Goal: Task Accomplishment & Management: Manage account settings

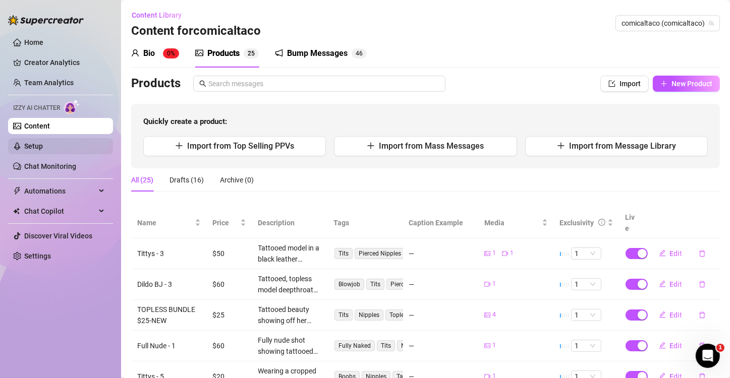
click at [28, 143] on link "Setup" at bounding box center [33, 146] width 19 height 8
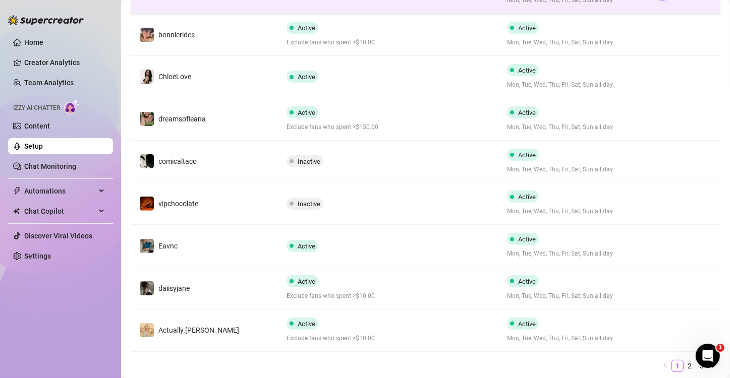
scroll to position [303, 0]
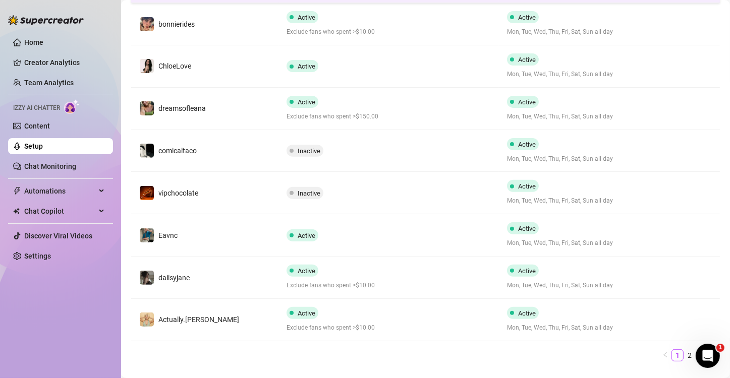
click at [221, 282] on td "daiisyjane" at bounding box center [204, 278] width 147 height 42
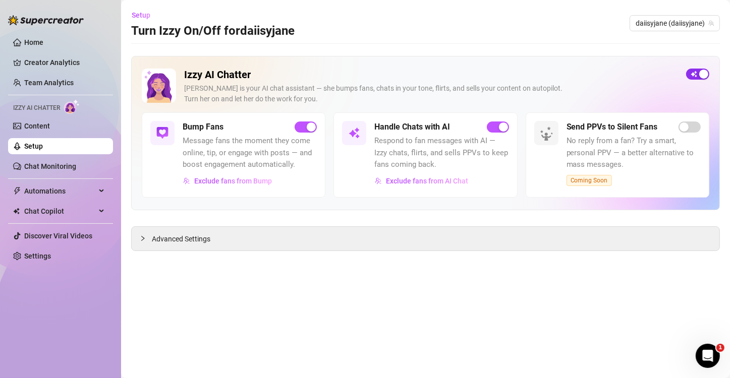
click at [700, 75] on div "button" at bounding box center [703, 74] width 9 height 9
click at [41, 163] on link "Chat Monitoring" at bounding box center [50, 166] width 52 height 8
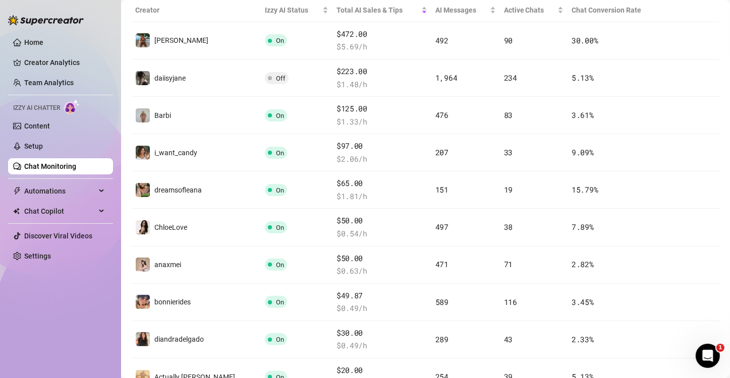
scroll to position [252, 0]
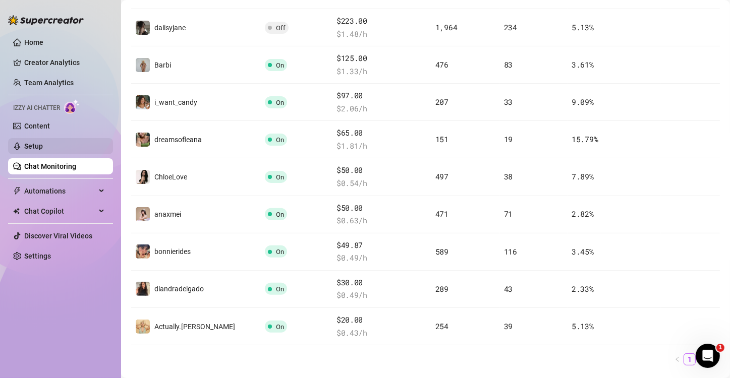
click at [42, 147] on link "Setup" at bounding box center [33, 146] width 19 height 8
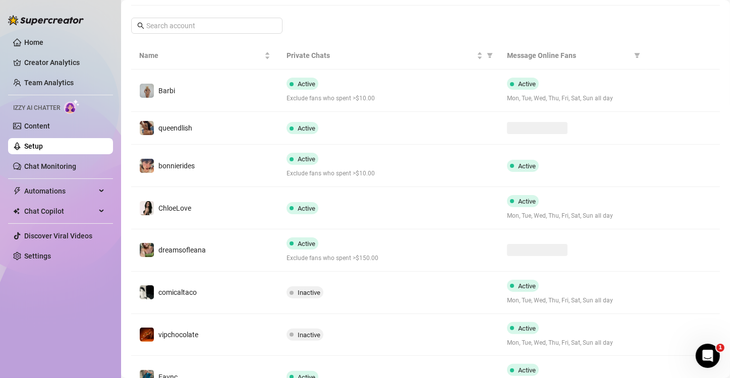
scroll to position [202, 0]
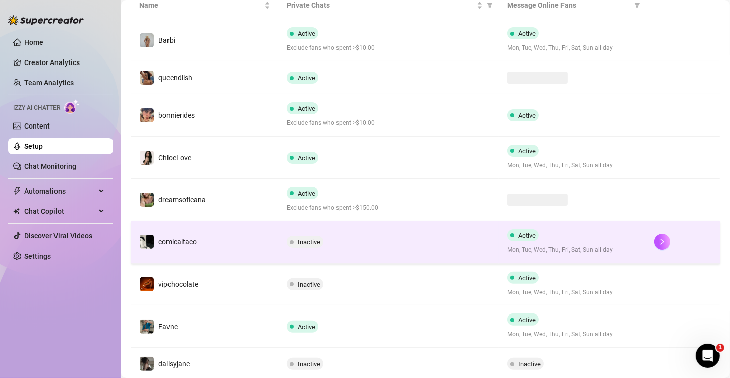
click at [434, 234] on td "Inactive" at bounding box center [389, 243] width 221 height 42
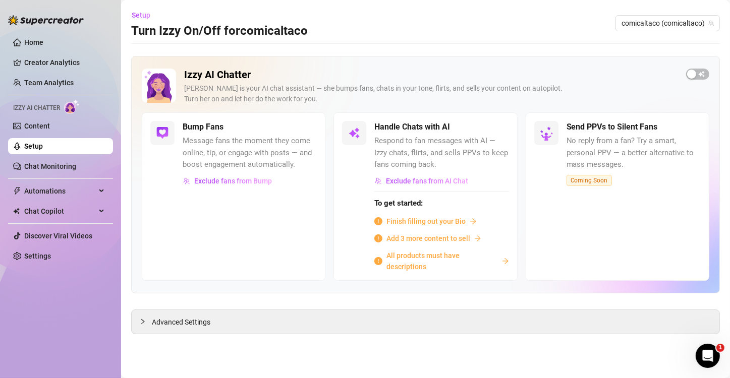
click at [402, 258] on span "All products must have descriptions" at bounding box center [442, 261] width 111 height 22
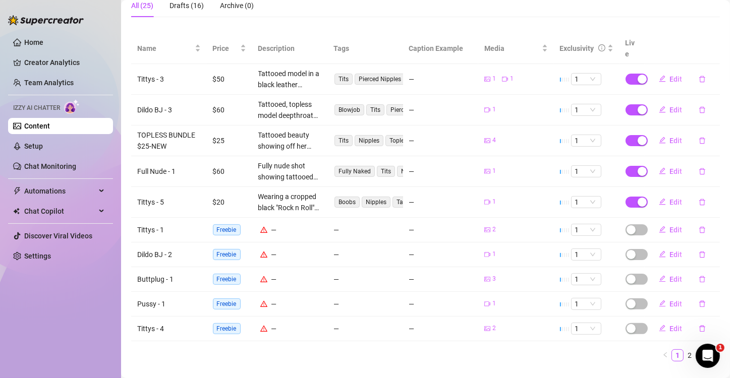
scroll to position [184, 0]
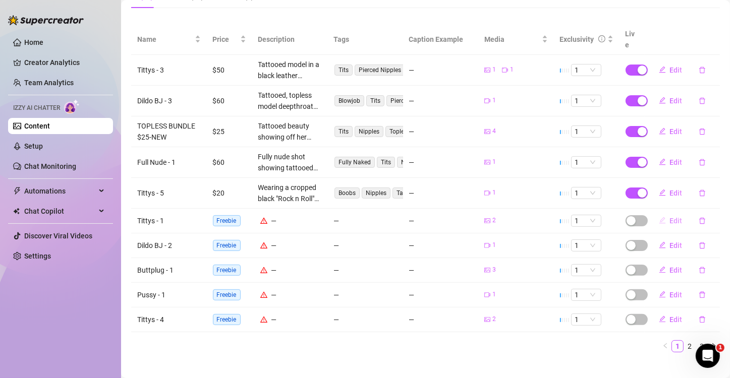
click at [670, 217] on span "Edit" at bounding box center [676, 221] width 13 height 8
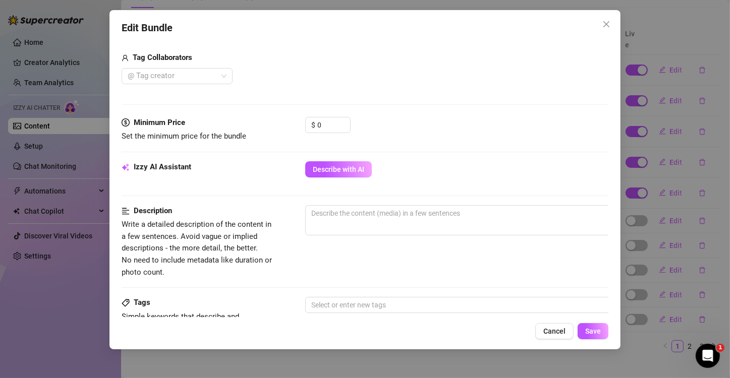
scroll to position [252, 0]
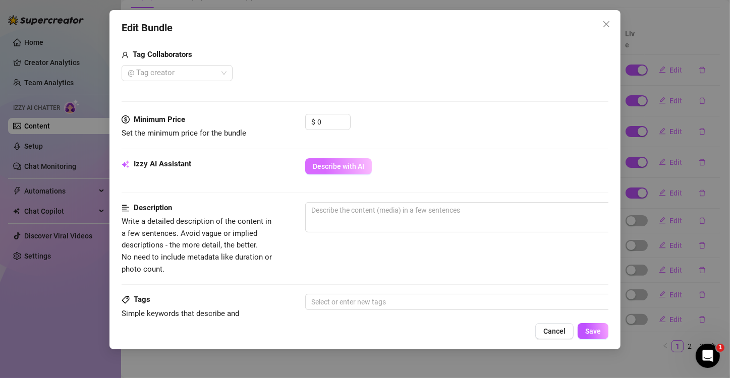
click at [346, 162] on span "Describe with AI" at bounding box center [338, 166] width 51 height 8
type textarea "Wearing"
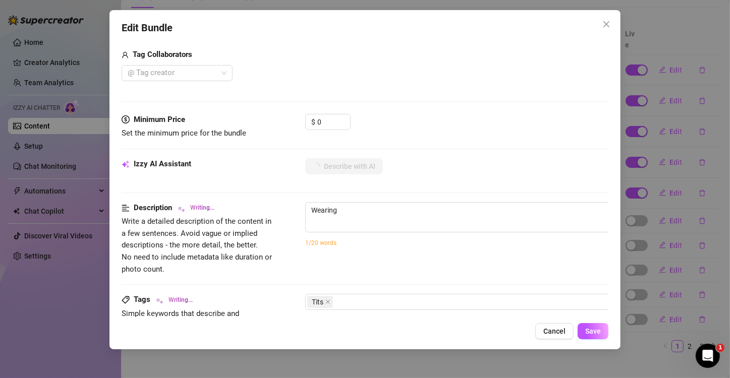
type textarea "Wearing a"
type textarea "Wearing a skimpy"
type textarea "Wearing a skimpy black"
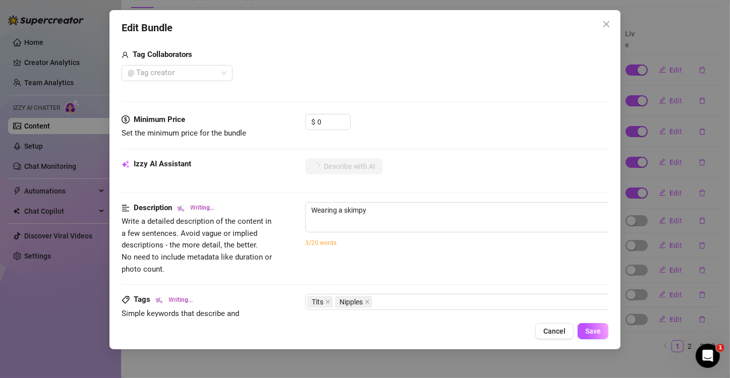
type textarea "Wearing a skimpy black"
type textarea "Wearing a skimpy black top"
type textarea "Wearing a skimpy black top and"
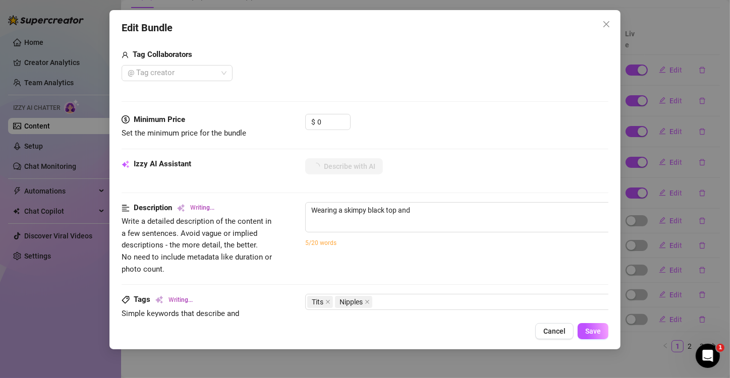
type textarea "Wearing a skimpy black top and [PERSON_NAME]"
type textarea "Wearing a skimpy black top and [PERSON_NAME] lingerie"
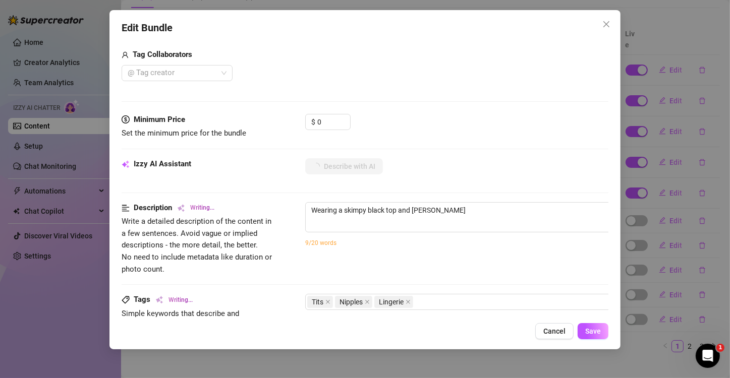
type textarea "Wearing a skimpy black top and [PERSON_NAME] lingerie"
type textarea "Wearing a skimpy black top and [PERSON_NAME] lingerie bottoms,"
type textarea "Wearing a skimpy black top and [PERSON_NAME] lingerie bottoms, the"
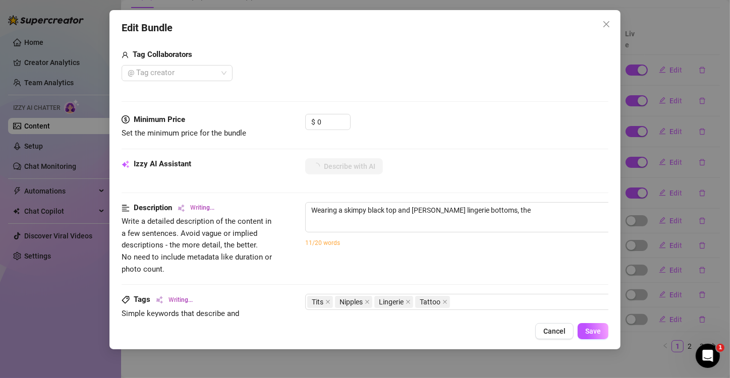
type textarea "Wearing a skimpy black top and [PERSON_NAME] lingerie bottoms, the model"
type textarea "Wearing a skimpy black top and [PERSON_NAME] lingerie bottoms, the model shows"
type textarea "Wearing a skimpy black top and [PERSON_NAME] lingerie bottoms, the model shows …"
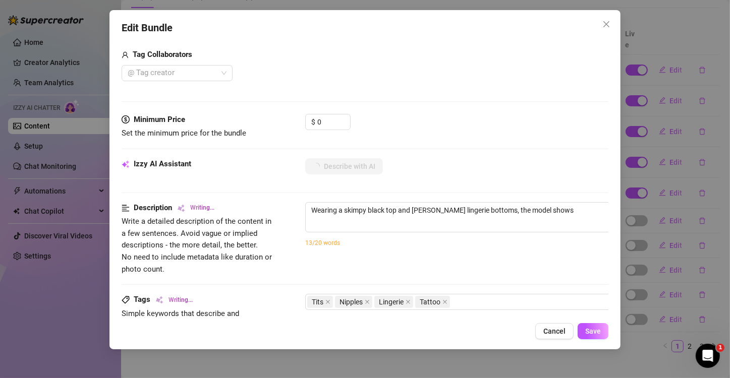
type textarea "Wearing a skimpy black top and [PERSON_NAME] lingerie bottoms, the model shows …"
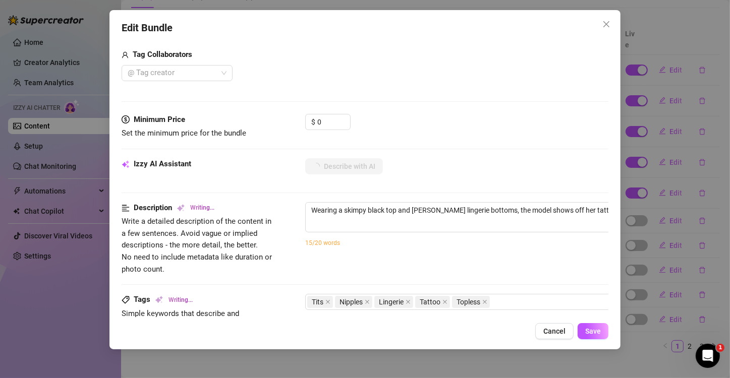
type textarea "Wearing a skimpy black top and [PERSON_NAME] lingerie bottoms, the model shows …"
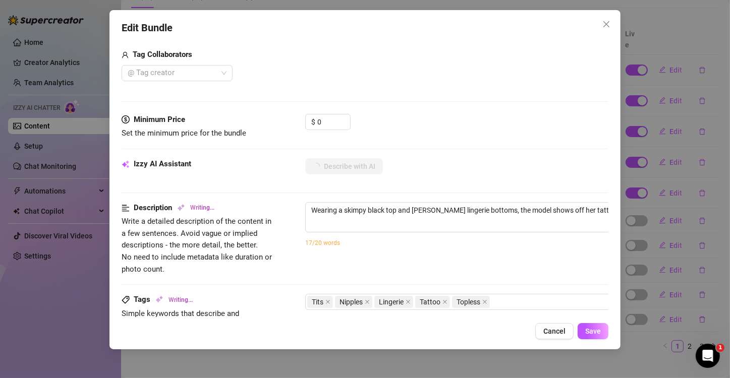
type textarea "Wearing a skimpy black top and [PERSON_NAME] lingerie bottoms, the model shows …"
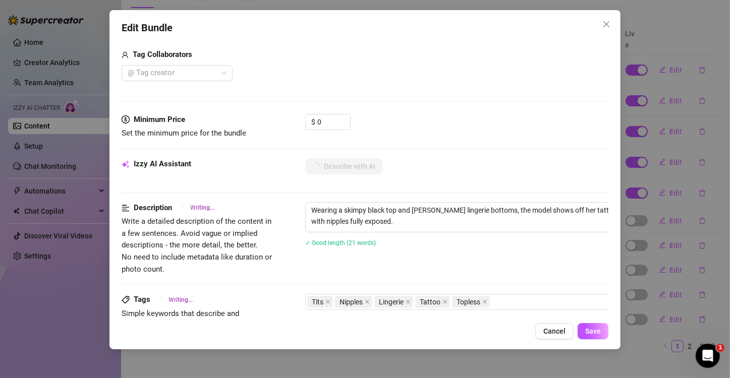
type textarea "Wearing a skimpy black top and [PERSON_NAME] lingerie bottoms, the model shows …"
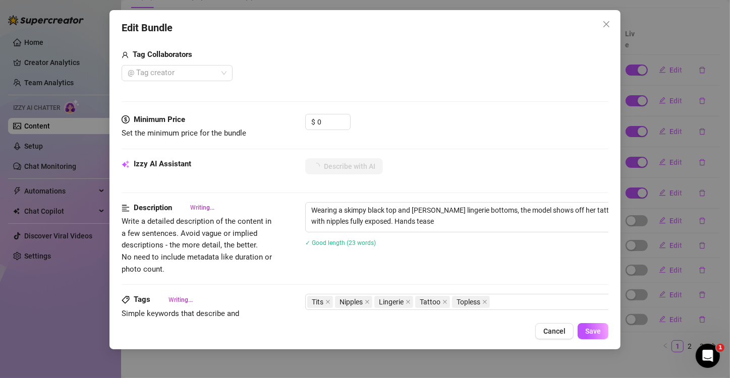
type textarea "Wearing a skimpy black top and [PERSON_NAME] lingerie bottoms, the model shows …"
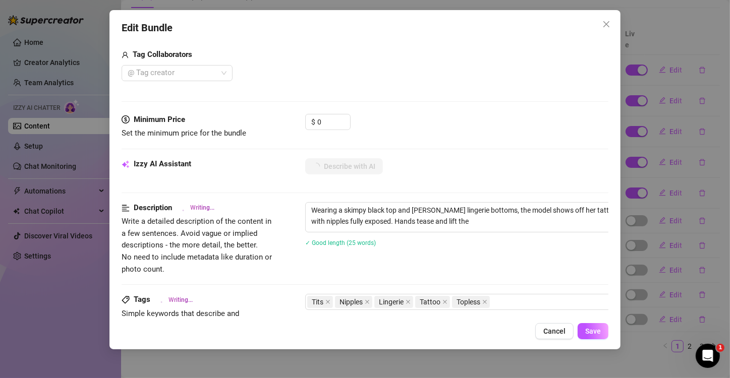
type textarea "Wearing a skimpy black top and [PERSON_NAME] lingerie bottoms, the model shows …"
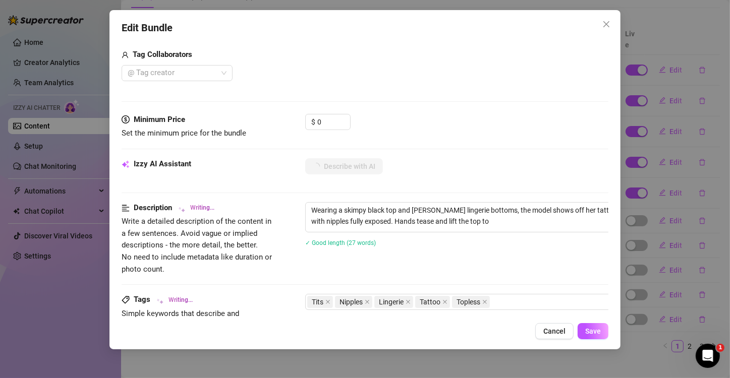
type textarea "Wearing a skimpy black top and [PERSON_NAME] lingerie bottoms, the model shows …"
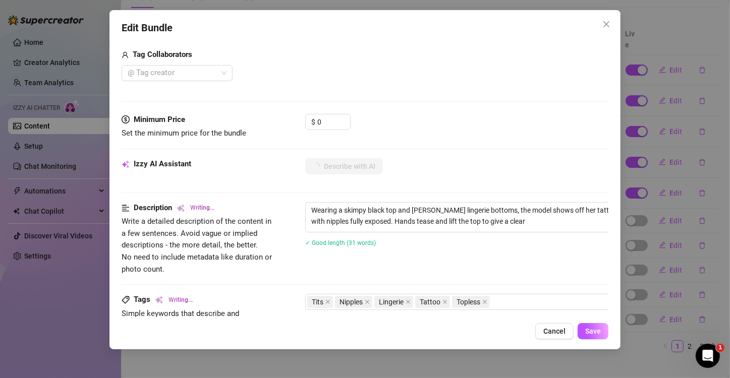
type textarea "Wearing a skimpy black top and [PERSON_NAME] lingerie bottoms, the model shows …"
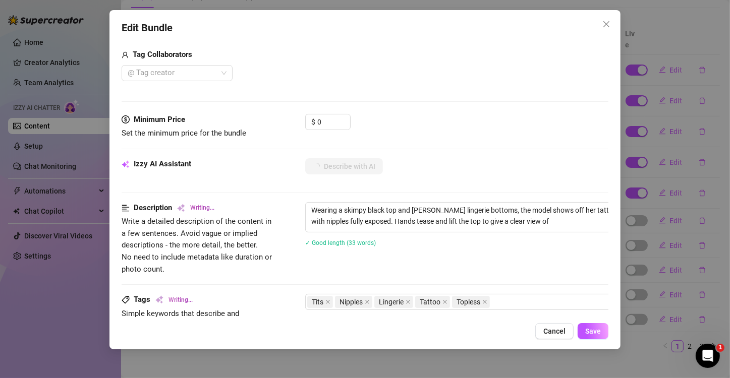
type textarea "Wearing a skimpy black top and [PERSON_NAME] lingerie bottoms, the model shows …"
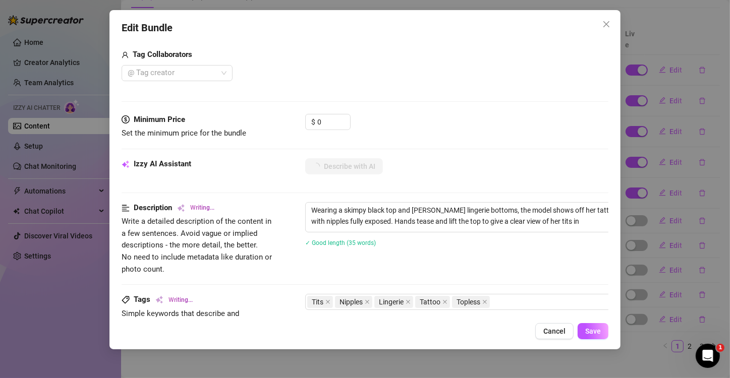
type textarea "Wearing a skimpy black top and [PERSON_NAME] lingerie bottoms, the model shows …"
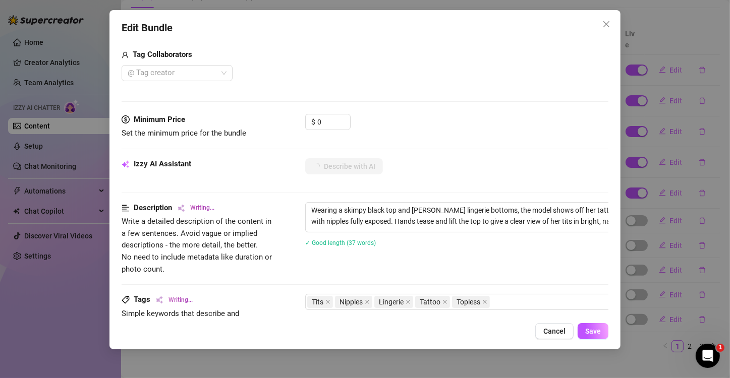
type textarea "Wearing a skimpy black top and [PERSON_NAME] lingerie bottoms, the model shows …"
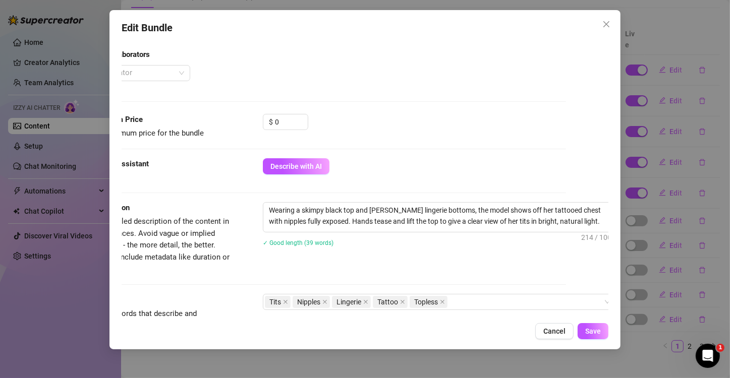
scroll to position [252, 58]
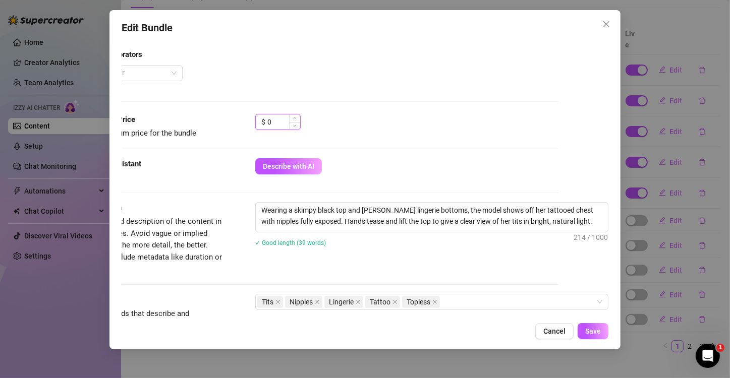
click at [276, 121] on input "0" at bounding box center [283, 122] width 33 height 15
type input "0"
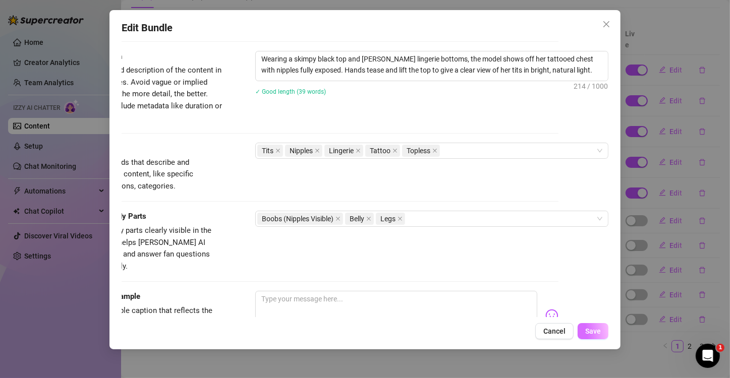
type input "30"
click at [593, 334] on span "Save" at bounding box center [593, 331] width 16 height 8
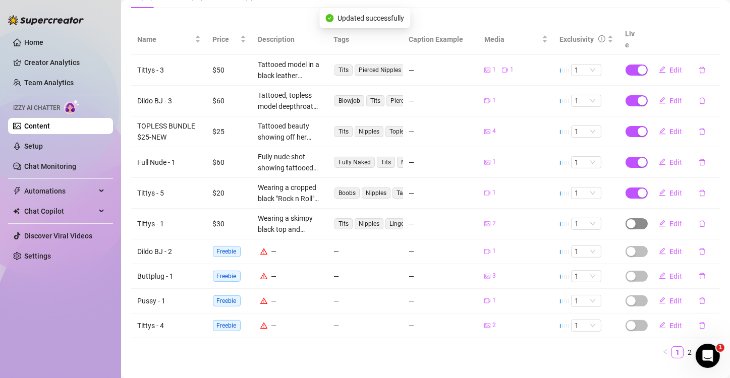
click at [627, 220] on div "button" at bounding box center [631, 224] width 9 height 9
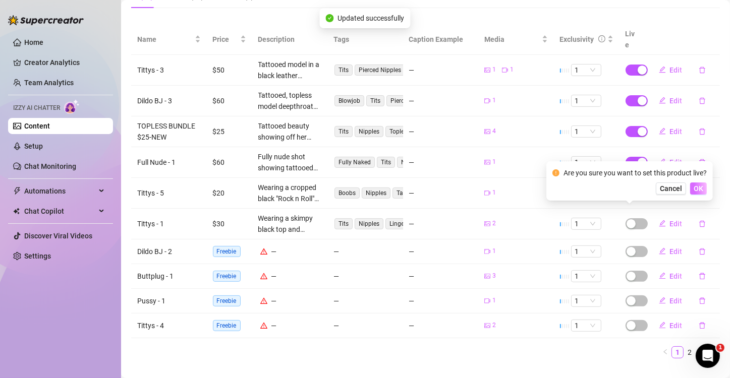
click at [696, 188] on span "OK" at bounding box center [699, 189] width 10 height 8
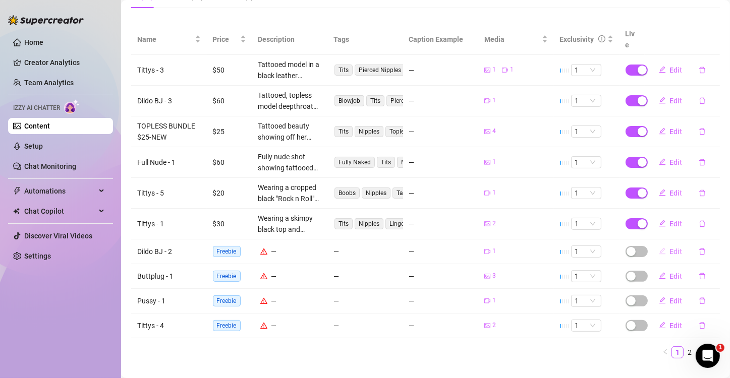
click at [660, 244] on button "Edit" at bounding box center [671, 252] width 40 height 16
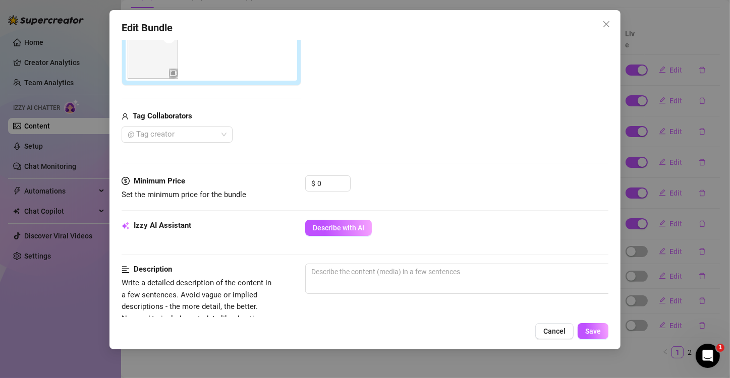
scroll to position [202, 0]
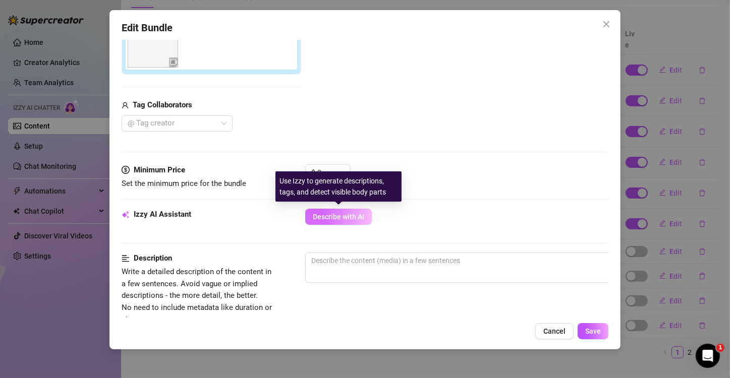
click at [347, 216] on span "Describe with AI" at bounding box center [338, 217] width 51 height 8
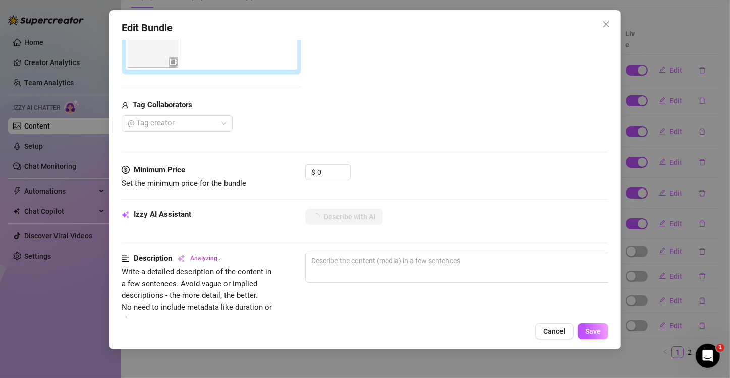
scroll to position [252, 0]
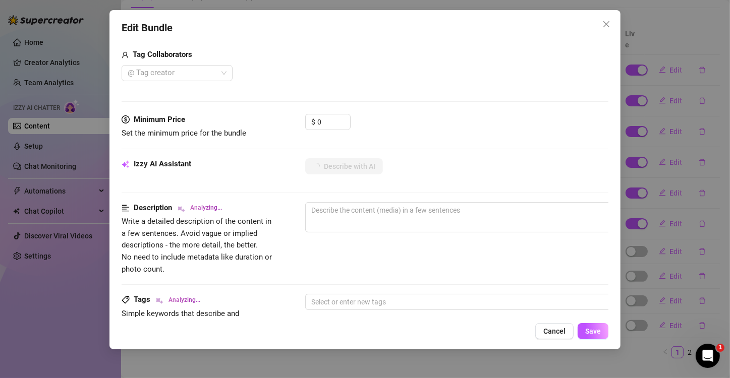
type textarea "Tattooed"
type textarea "Tattooed model"
type textarea "Tattooed model deepthroats"
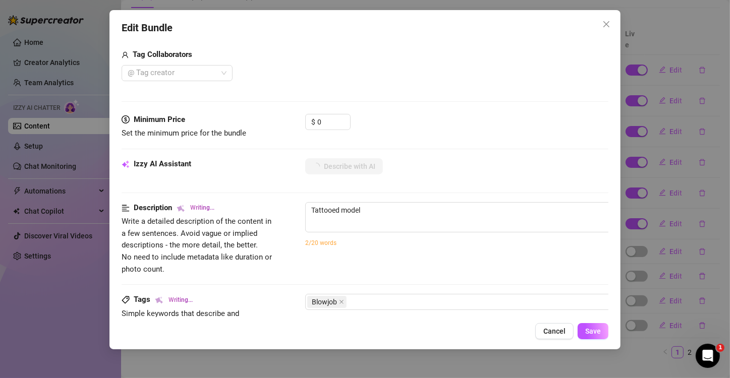
type textarea "Tattooed model deepthroats"
type textarea "Tattooed model deepthroats a"
type textarea "Tattooed model deepthroats a realistic"
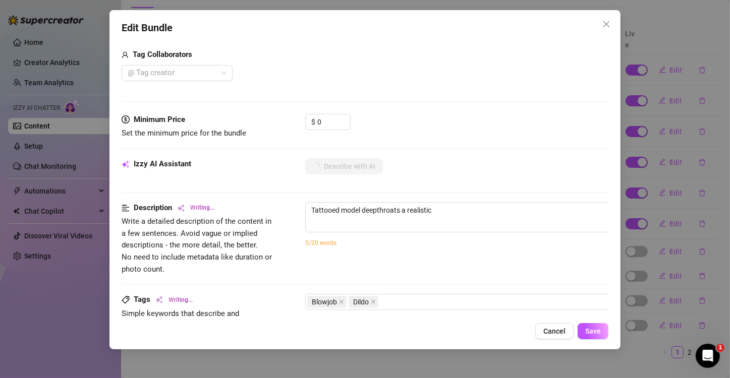
type textarea "Tattooed model deepthroats a realistic flesh-colored"
type textarea "Tattooed model deepthroats a realistic flesh-colored dildo,"
type textarea "Tattooed model deepthroats a realistic flesh-colored dildo, taking"
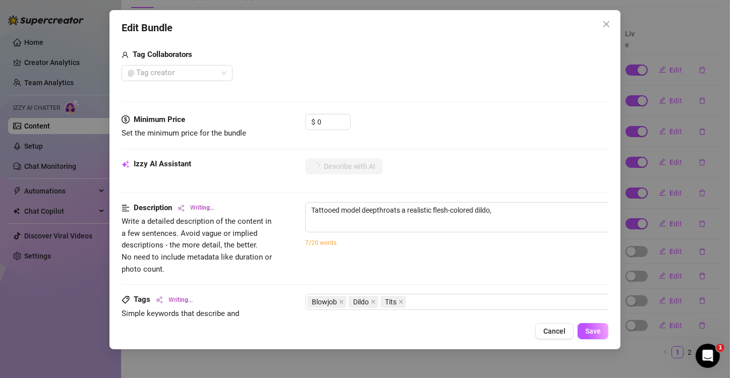
type textarea "Tattooed model deepthroats a realistic flesh-colored dildo, taking"
type textarea "Tattooed model deepthroats a realistic flesh-colored dildo, taking it"
type textarea "Tattooed model deepthroats a realistic flesh-colored dildo, taking it balls-deep"
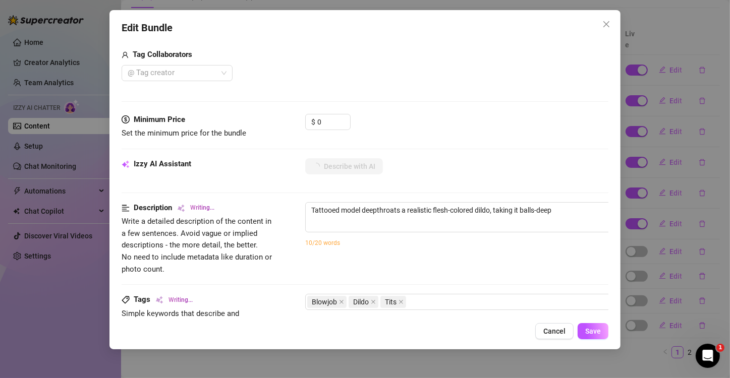
type textarea "Tattooed model deepthroats a realistic flesh-colored dildo, taking it balls-dee…"
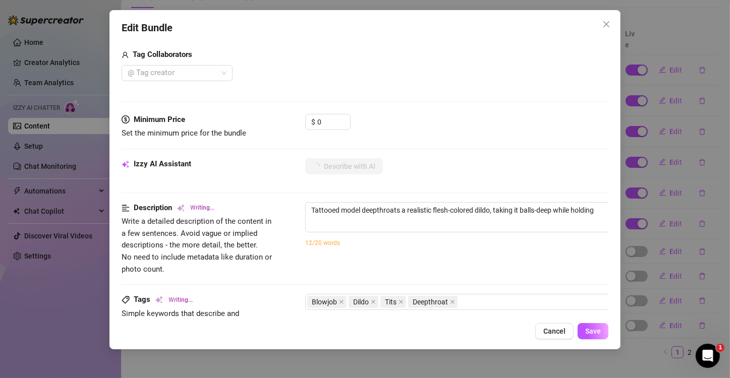
type textarea "Tattooed model deepthroats a realistic flesh-colored dildo, taking it balls-dee…"
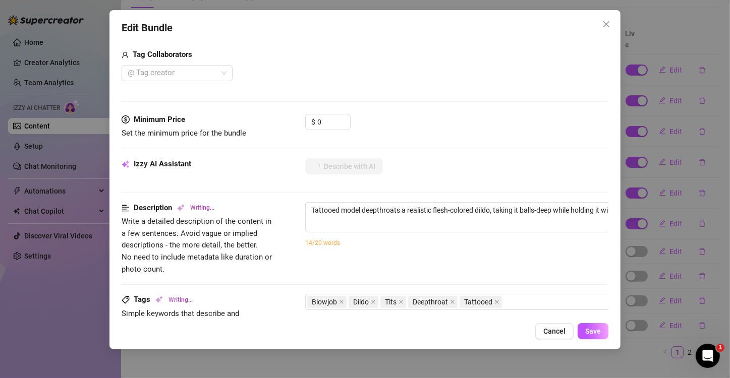
type textarea "Tattooed model deepthroats a realistic flesh-colored dildo, taking it balls-dee…"
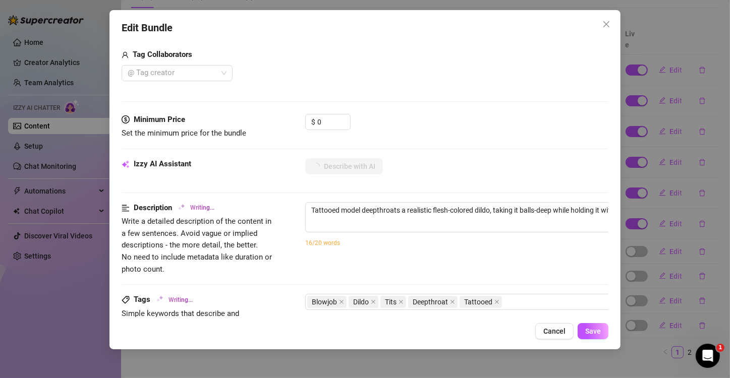
type textarea "Tattooed model deepthroats a realistic flesh-colored dildo, taking it balls-dee…"
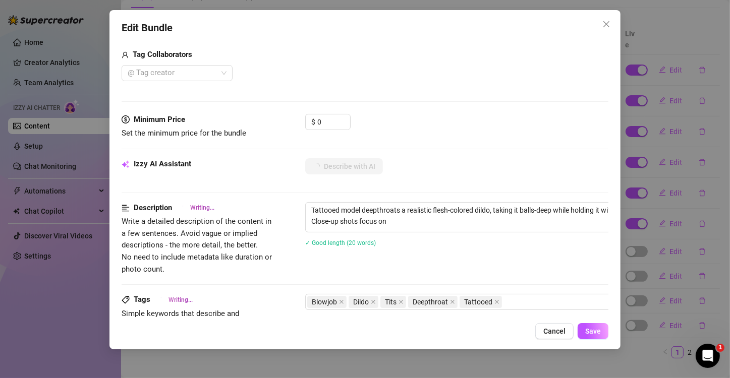
type textarea "Tattooed model deepthroats a realistic flesh-colored dildo, taking it balls-dee…"
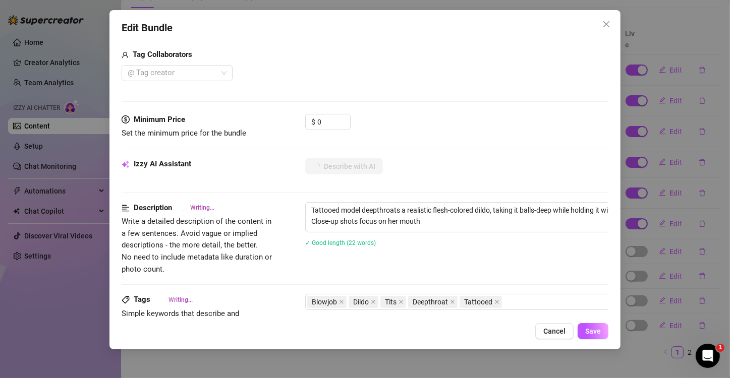
type textarea "Tattooed model deepthroats a realistic flesh-colored dildo, taking it balls-dee…"
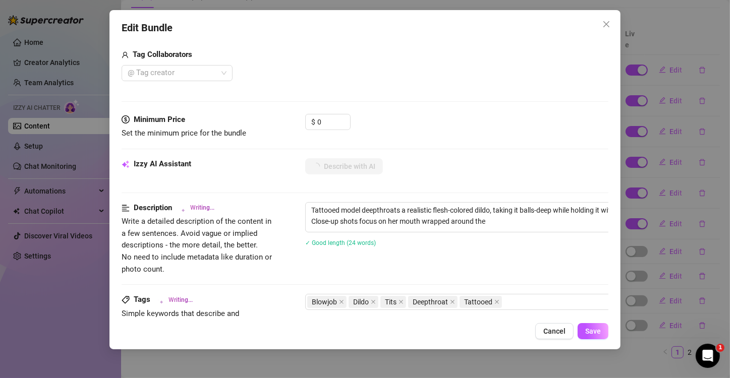
type textarea "Tattooed model deepthroats a realistic flesh-colored dildo, taking it balls-dee…"
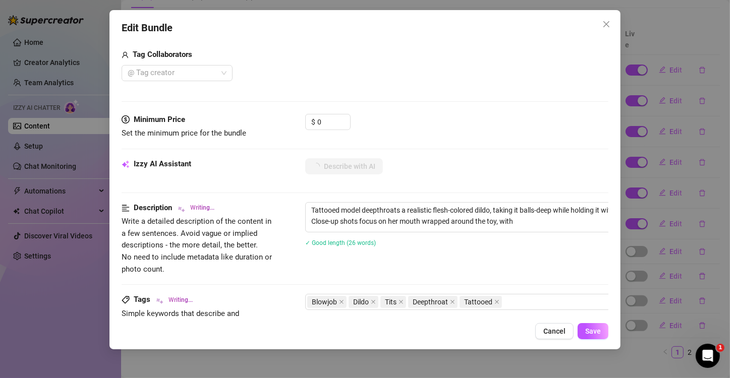
type textarea "Tattooed model deepthroats a realistic flesh-colored dildo, taking it balls-dee…"
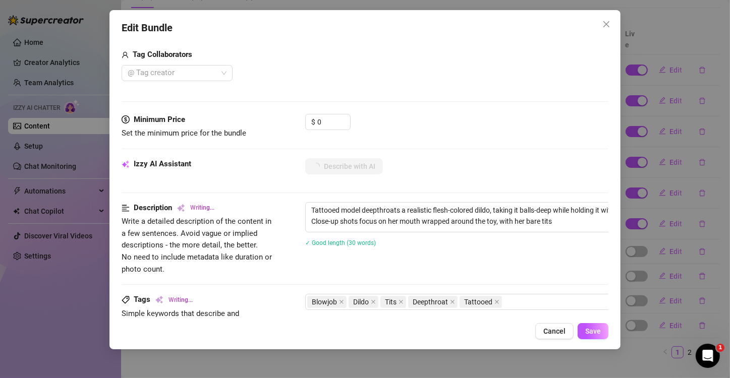
type textarea "Tattooed model deepthroats a realistic flesh-colored dildo, taking it balls-dee…"
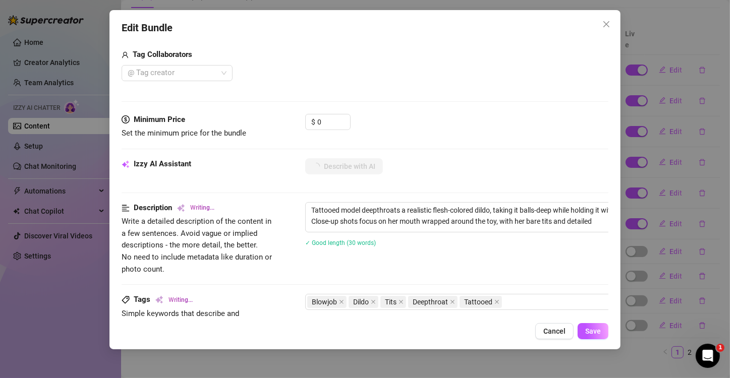
type textarea "Tattooed model deepthroats a realistic flesh-colored dildo, taking it balls-dee…"
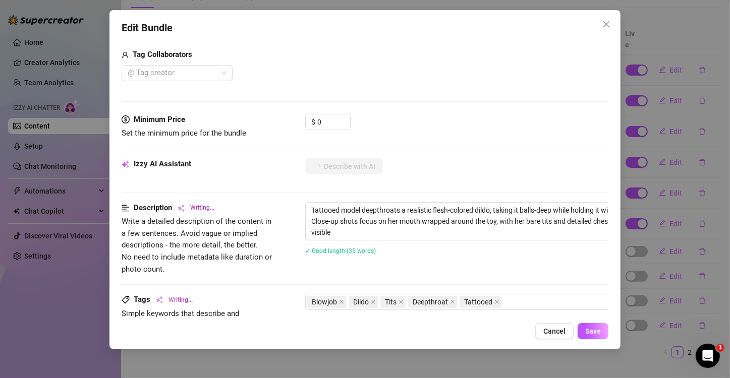
type textarea "Tattooed model deepthroats a realistic flesh-colored dildo, taking it balls-dee…"
drag, startPoint x: 443, startPoint y: 318, endPoint x: 481, endPoint y: 317, distance: 38.4
click at [481, 317] on div "Edit Bundle Account comicaltaco (@comicaltaco) Name Name is for your internal o…" at bounding box center [364, 180] width 511 height 340
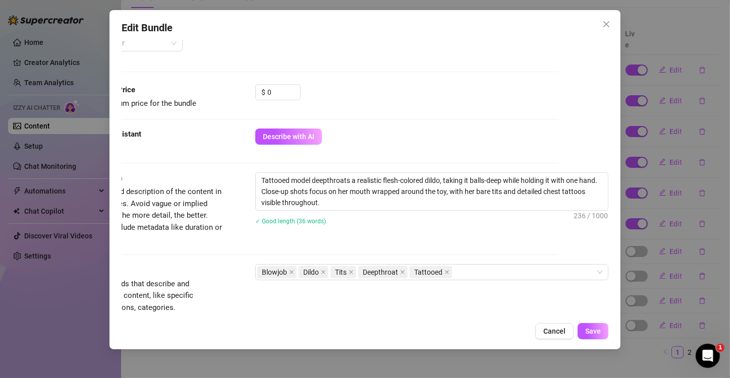
scroll to position [303, 58]
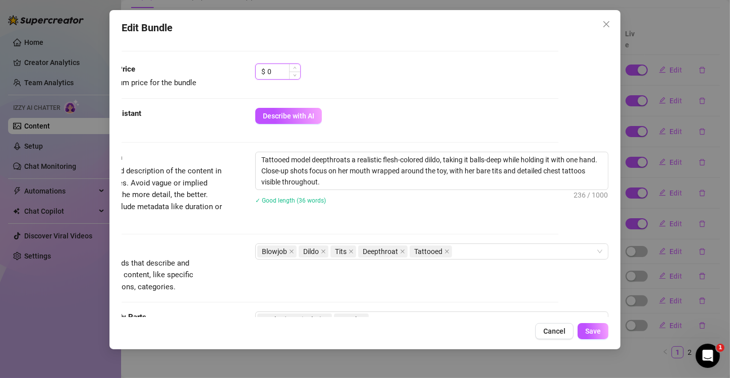
drag, startPoint x: 270, startPoint y: 70, endPoint x: 256, endPoint y: 70, distance: 14.1
click at [256, 70] on div "$ 0" at bounding box center [277, 72] width 45 height 16
type input "30"
click at [596, 334] on span "Save" at bounding box center [593, 331] width 16 height 8
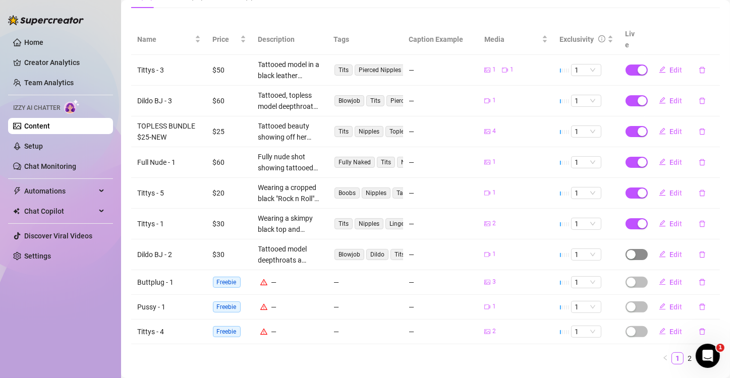
click at [627, 250] on div "button" at bounding box center [631, 254] width 9 height 9
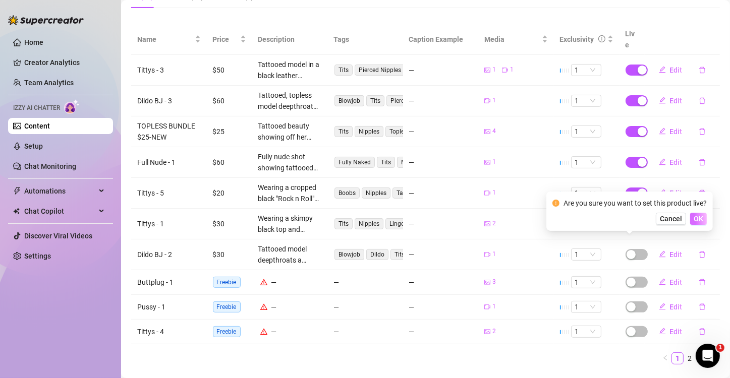
click at [700, 217] on span "OK" at bounding box center [699, 219] width 10 height 8
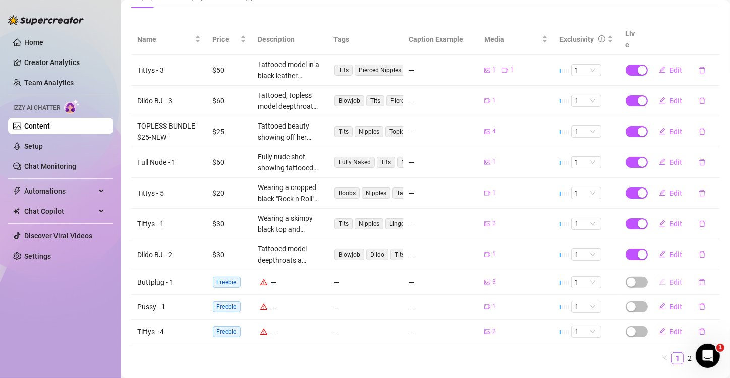
click at [670, 279] on span "Edit" at bounding box center [676, 283] width 13 height 8
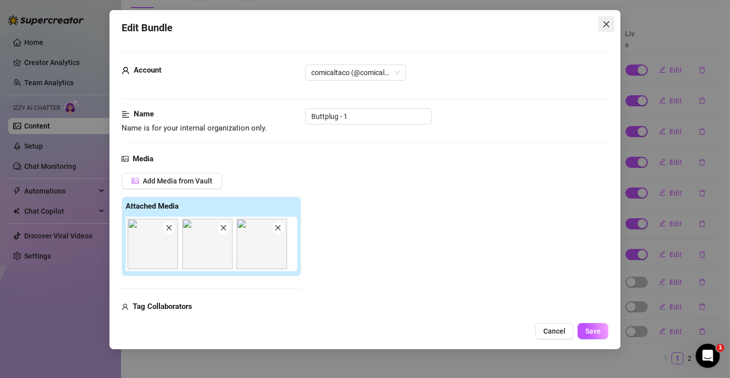
click at [607, 25] on icon "close" at bounding box center [607, 24] width 6 height 6
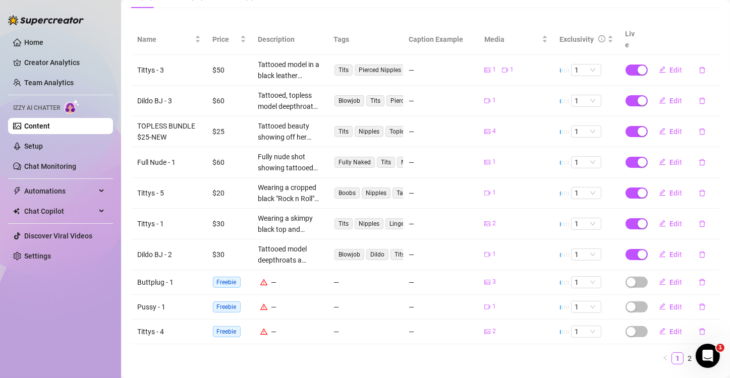
scroll to position [196, 0]
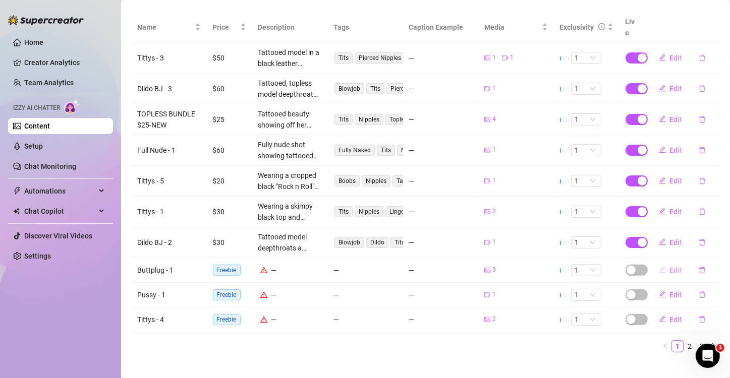
click at [661, 262] on button "Edit" at bounding box center [671, 270] width 40 height 16
type textarea "Type your message here..."
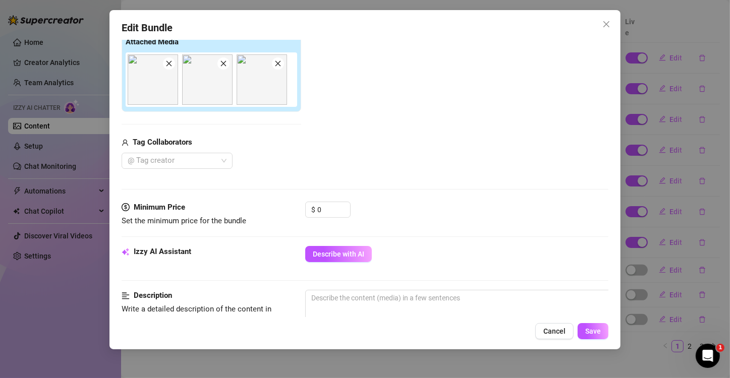
scroll to position [252, 0]
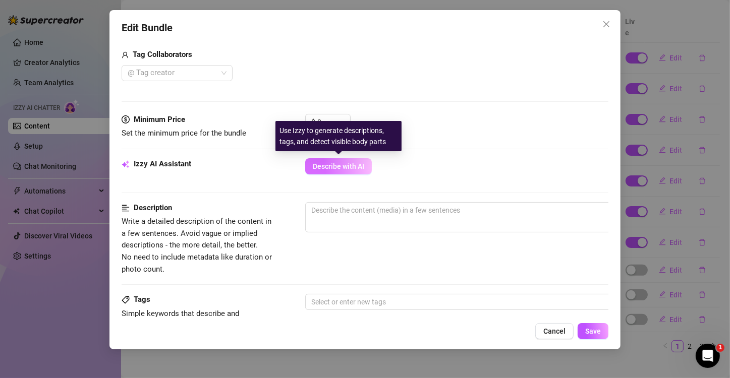
click at [352, 163] on span "Describe with AI" at bounding box center [338, 166] width 51 height 8
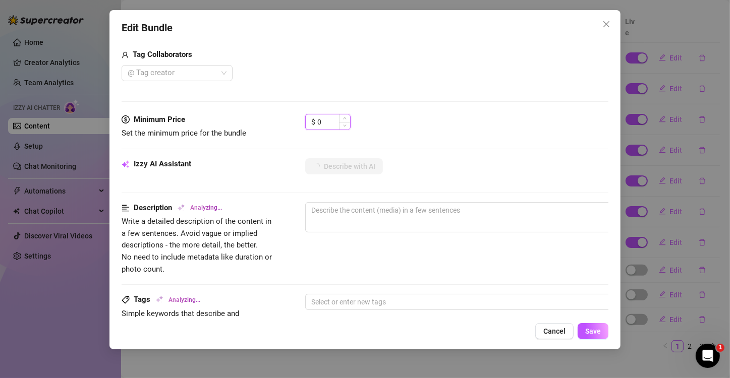
click at [335, 119] on input "0" at bounding box center [333, 122] width 33 height 15
type input "25"
type textarea "Bent"
type textarea "Bent over"
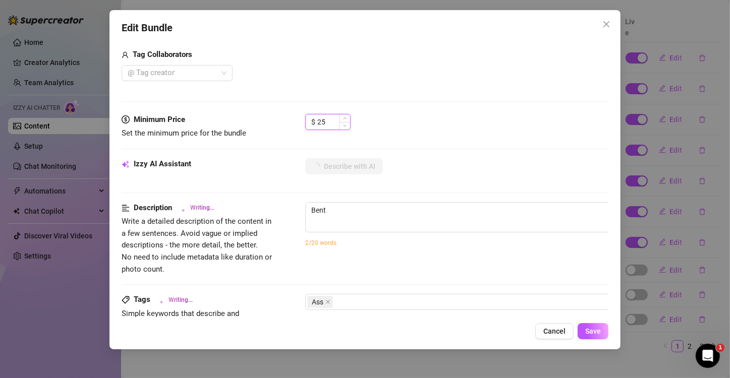
type textarea "Bent over"
type textarea "Bent over in"
type textarea "Bent over in multiple"
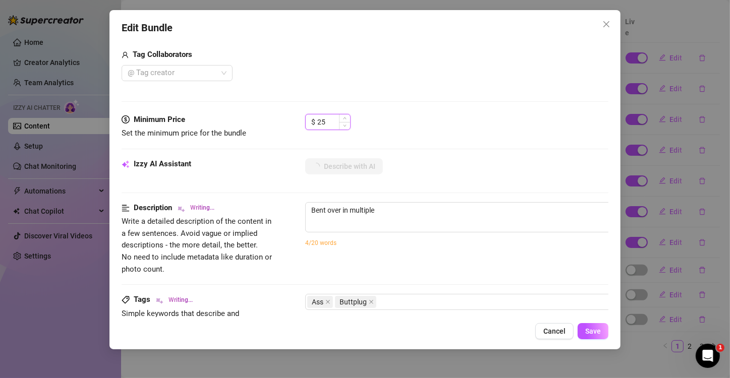
type textarea "Bent over in multiple angles,"
type textarea "Bent over in multiple angles, showing"
type textarea "Bent over in multiple angles, showing off"
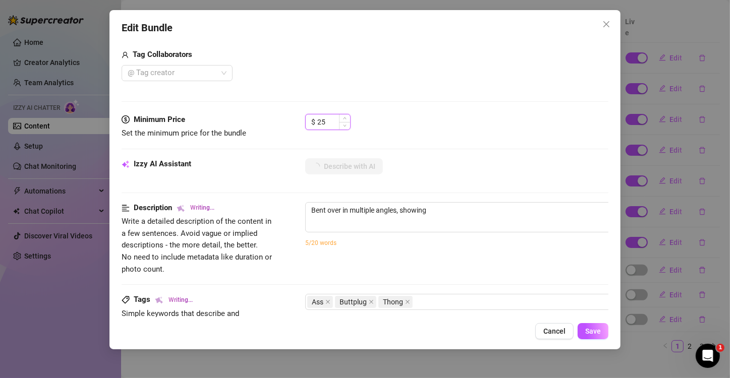
type textarea "Bent over in multiple angles, showing off"
type textarea "Bent over in multiple angles, showing off a"
type textarea "Bent over in multiple angles, showing off a plump"
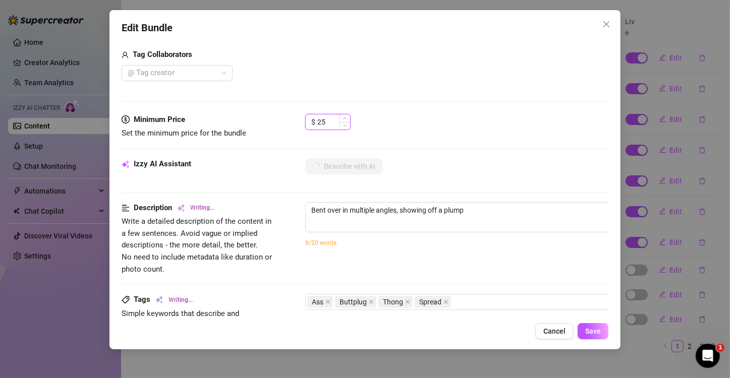
type textarea "Bent over in multiple angles, showing off a plump ass"
type textarea "Bent over in multiple angles, showing off a plump ass with"
type textarea "Bent over in multiple angles, showing off a plump ass with a"
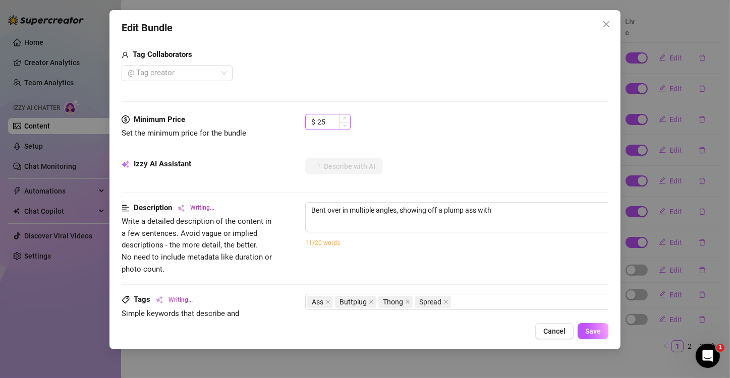
type textarea "Bent over in multiple angles, showing off a plump ass with a"
type textarea "Bent over in multiple angles, showing off a plump ass with a shiny"
type textarea "Bent over in multiple angles, showing off a plump ass with a shiny jeweled"
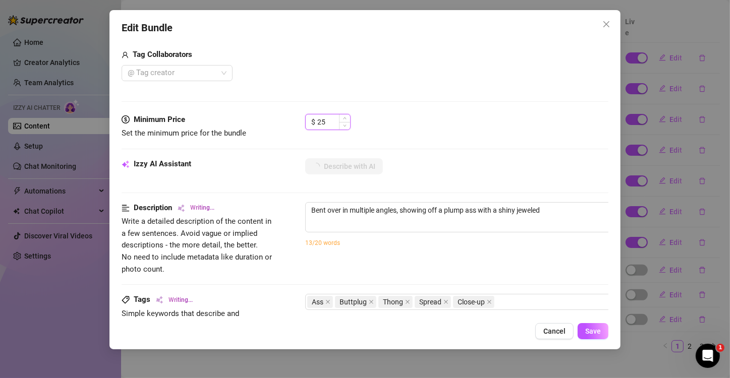
type textarea "Bent over in multiple angles, showing off a plump ass with a shiny jeweled butt"
type textarea "Bent over in multiple angles, showing off a plump ass with a shiny jeweled butt…"
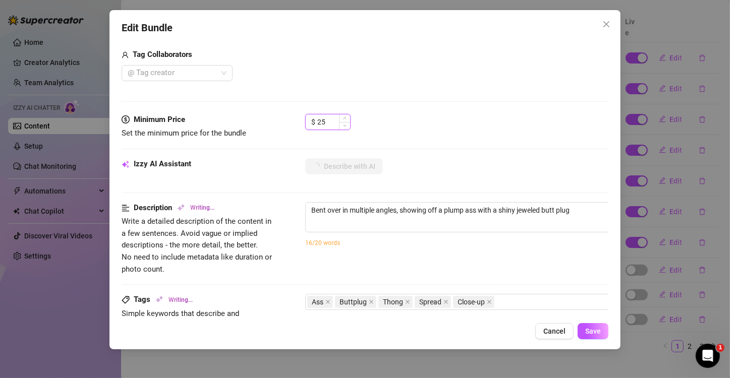
type textarea "Bent over in multiple angles, showing off a plump ass with a shiny jeweled butt…"
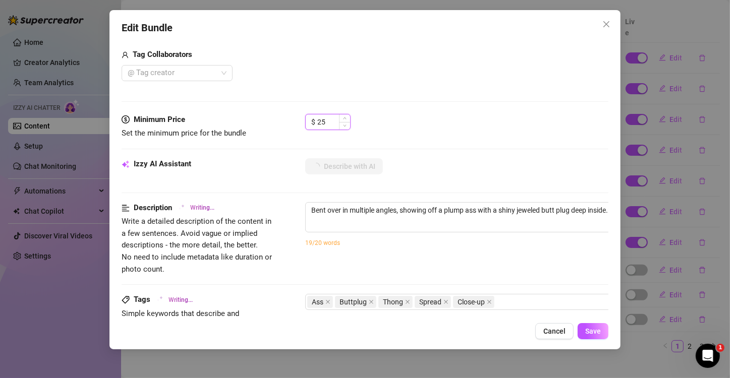
type textarea "Bent over in multiple angles, showing off a plump ass with a shiny jeweled butt…"
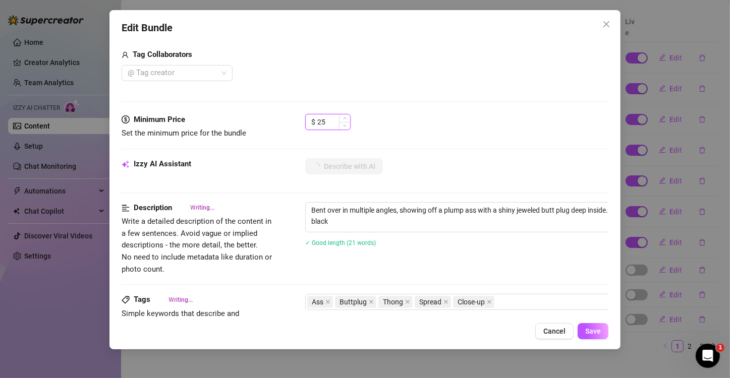
type textarea "Bent over in multiple angles, showing off a plump ass with a shiny jeweled butt…"
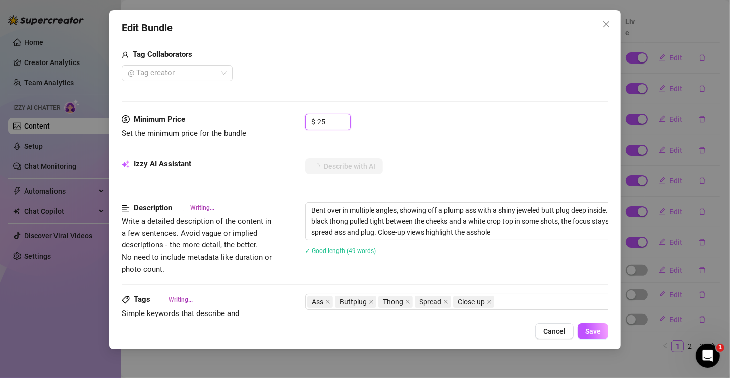
scroll to position [303, 0]
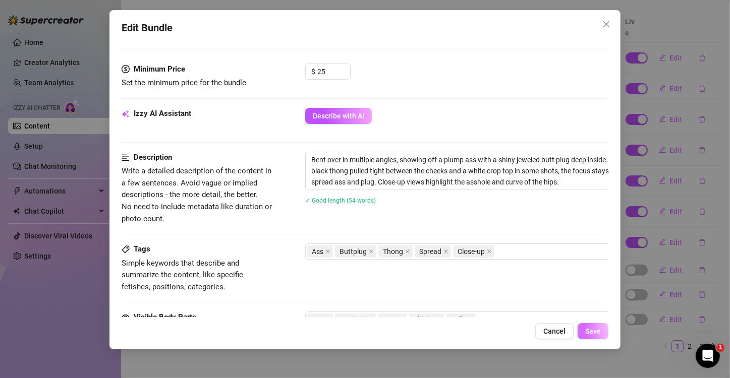
click at [592, 331] on span "Save" at bounding box center [593, 331] width 16 height 8
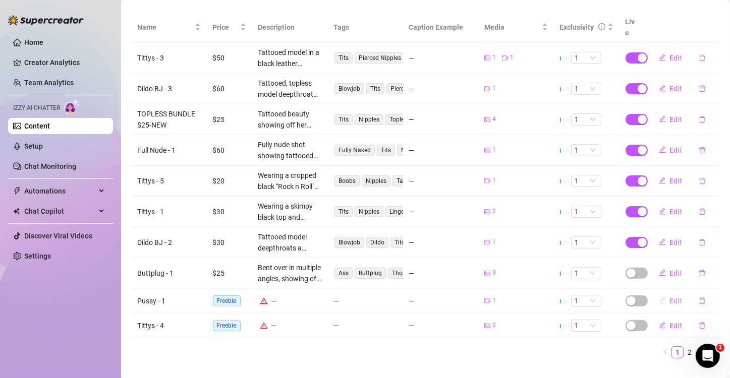
click at [661, 293] on button "Edit" at bounding box center [671, 301] width 40 height 16
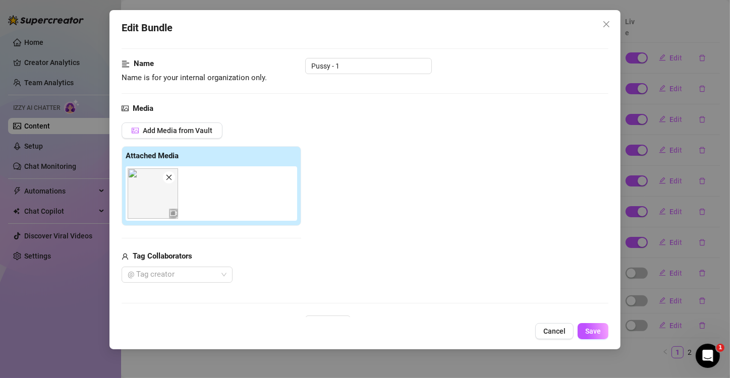
scroll to position [101, 0]
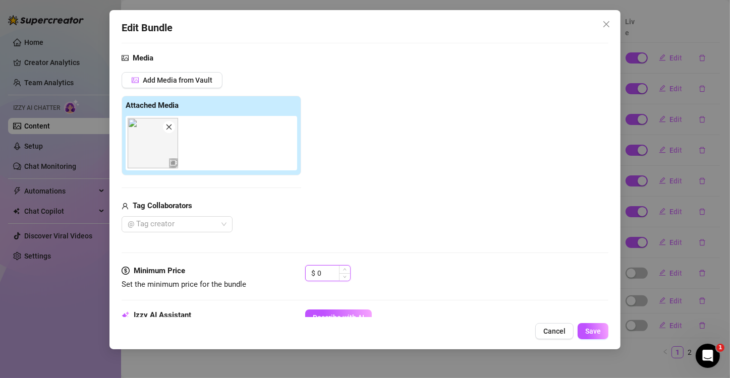
click at [328, 275] on input "0" at bounding box center [333, 273] width 33 height 15
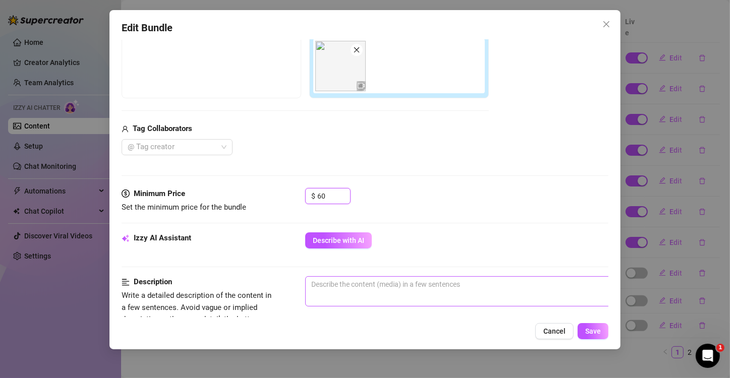
scroll to position [252, 0]
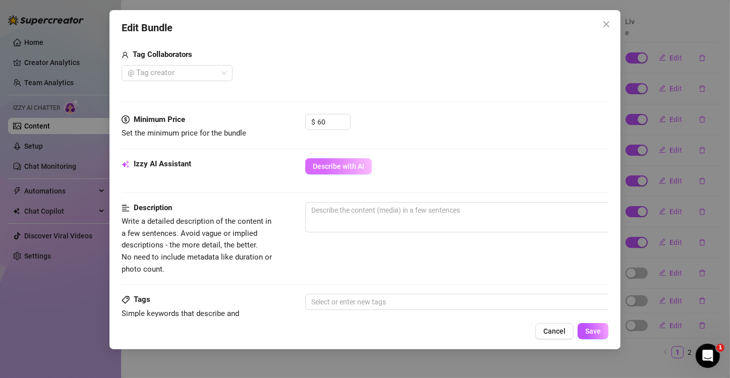
click at [330, 162] on span "Describe with AI" at bounding box center [338, 166] width 51 height 8
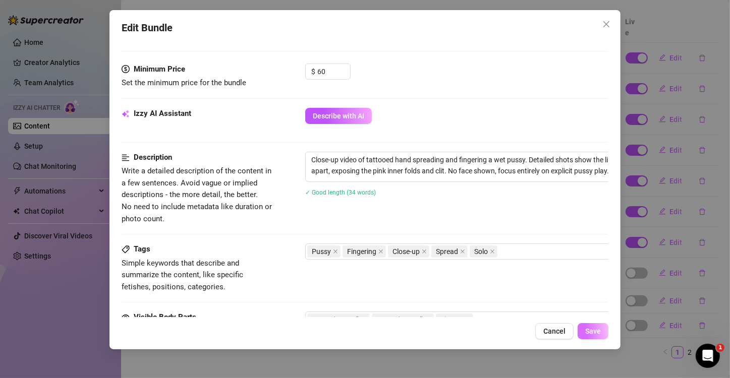
click at [591, 332] on span "Save" at bounding box center [593, 331] width 16 height 8
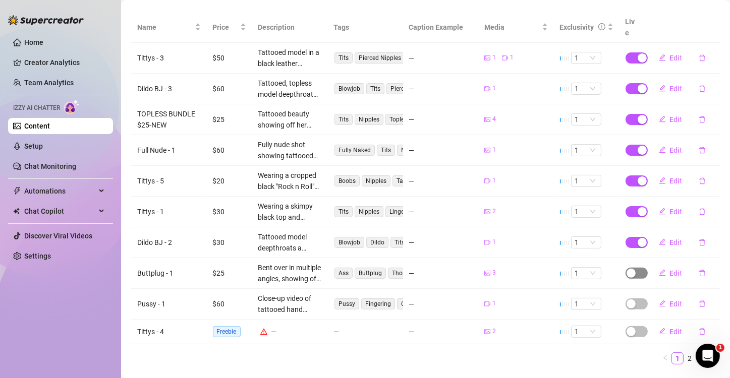
click at [631, 268] on span "button" at bounding box center [637, 273] width 22 height 11
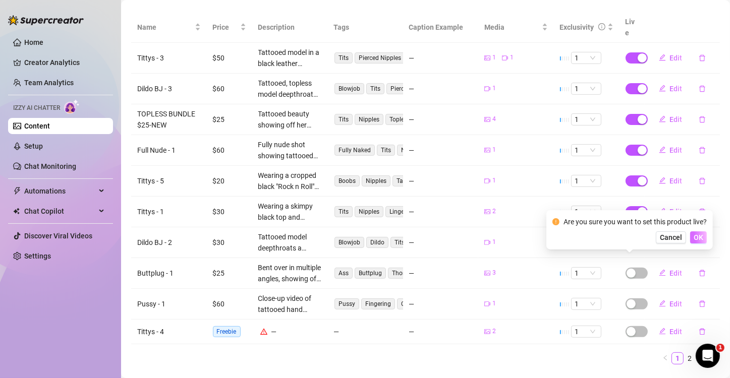
click at [696, 236] on span "OK" at bounding box center [699, 238] width 10 height 8
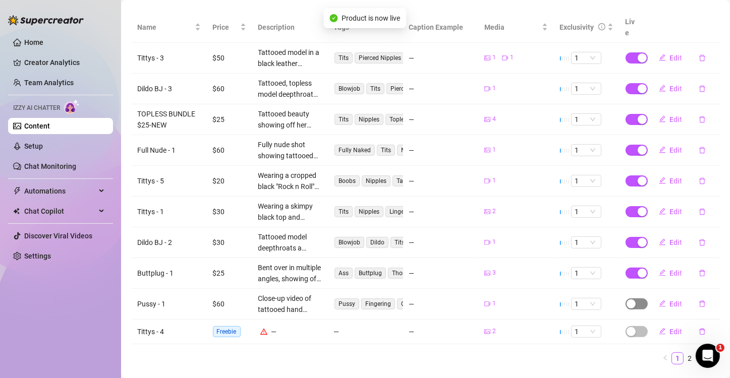
click at [630, 299] on span "button" at bounding box center [637, 304] width 22 height 11
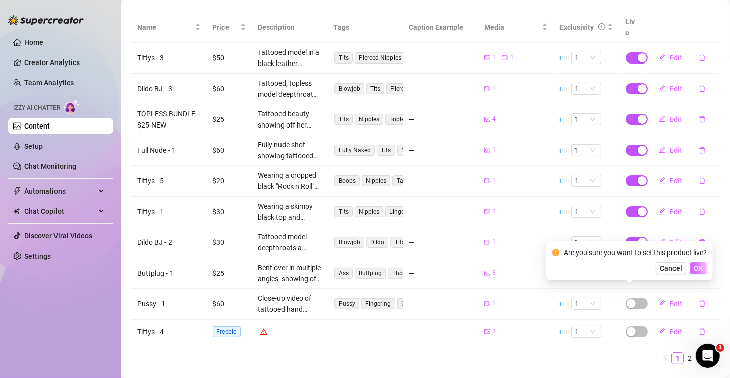
click at [696, 270] on span "OK" at bounding box center [699, 268] width 10 height 8
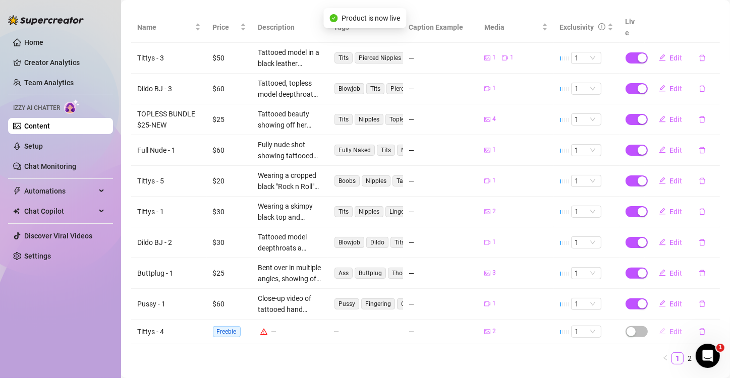
click at [670, 328] on span "Edit" at bounding box center [676, 332] width 13 height 8
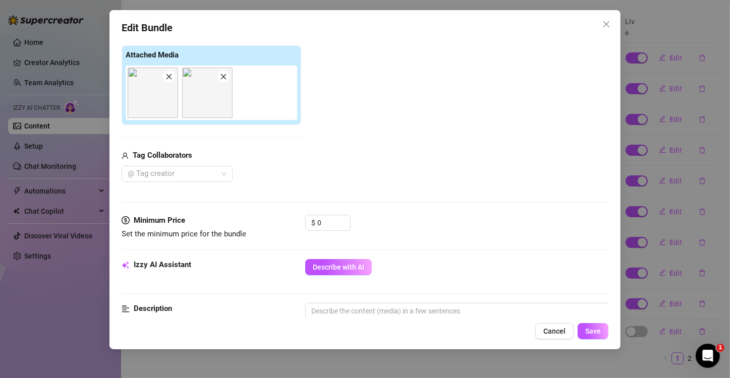
scroll to position [252, 0]
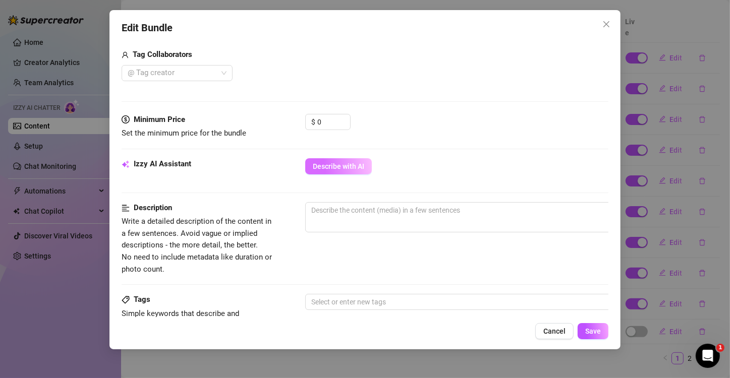
click at [355, 170] on button "Describe with AI" at bounding box center [338, 166] width 67 height 16
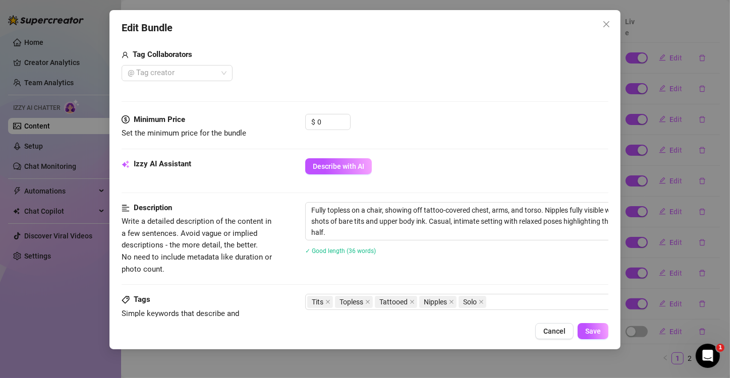
click at [470, 170] on div "Describe with AI" at bounding box center [456, 166] width 303 height 16
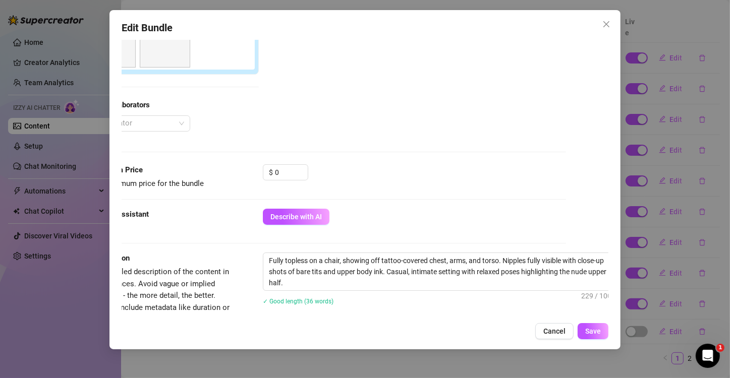
scroll to position [202, 58]
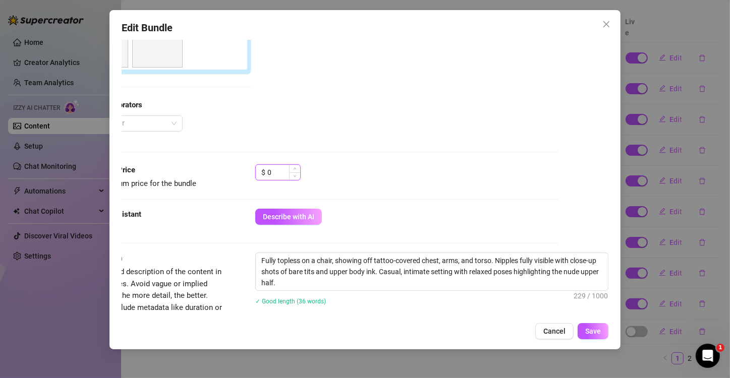
drag, startPoint x: 268, startPoint y: 173, endPoint x: 250, endPoint y: 177, distance: 18.5
click at [255, 177] on div "$ 0" at bounding box center [277, 172] width 45 height 16
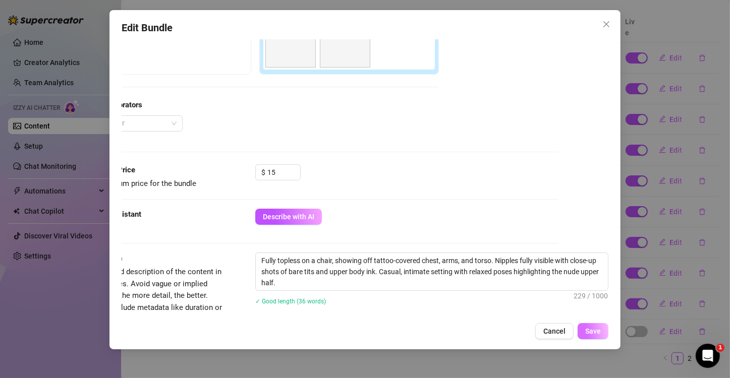
click at [598, 333] on span "Save" at bounding box center [593, 331] width 16 height 8
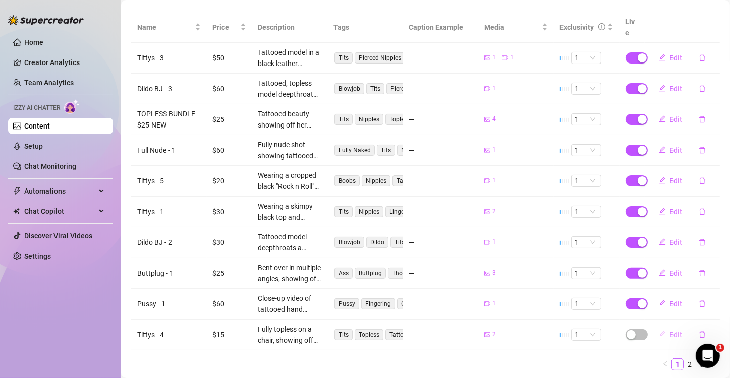
click at [670, 331] on span "Edit" at bounding box center [676, 335] width 13 height 8
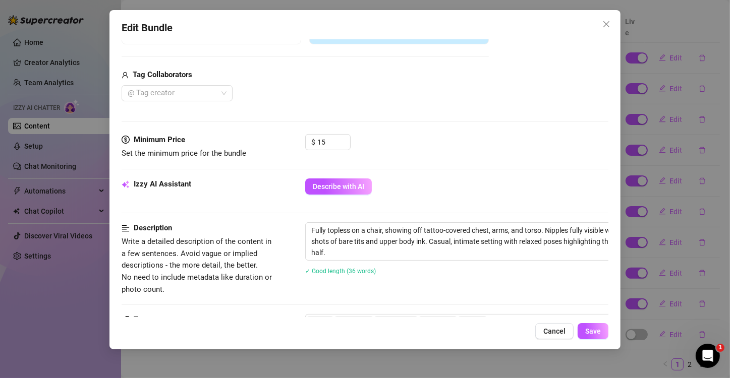
scroll to position [252, 0]
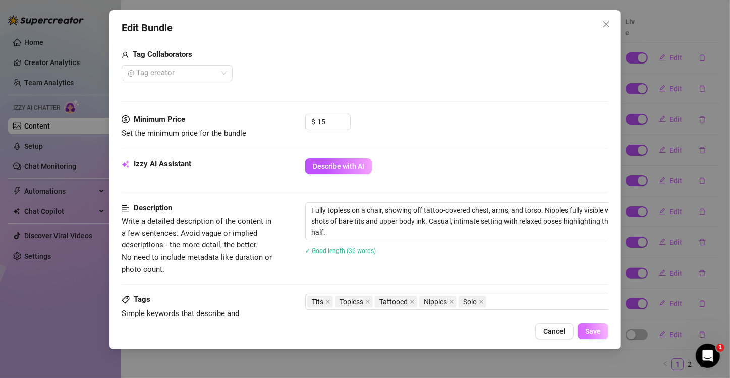
click at [593, 331] on span "Save" at bounding box center [593, 331] width 16 height 8
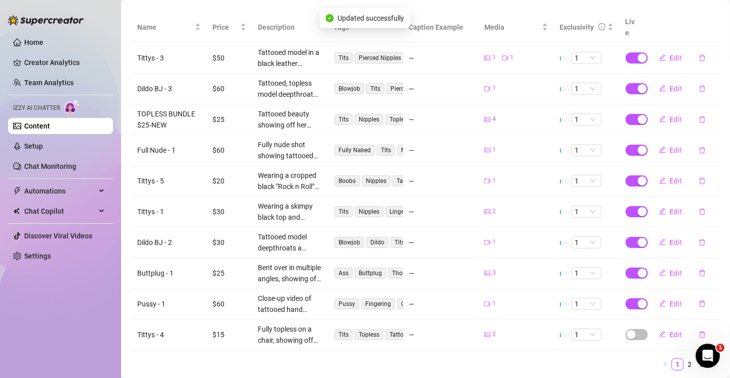
click at [630, 330] on span "button" at bounding box center [637, 335] width 22 height 11
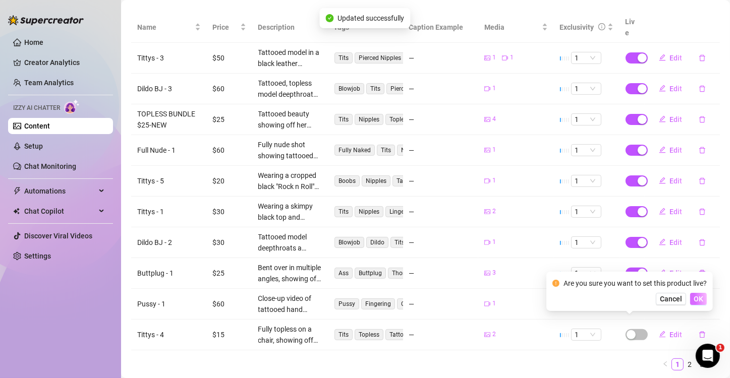
click at [697, 298] on span "OK" at bounding box center [699, 299] width 10 height 8
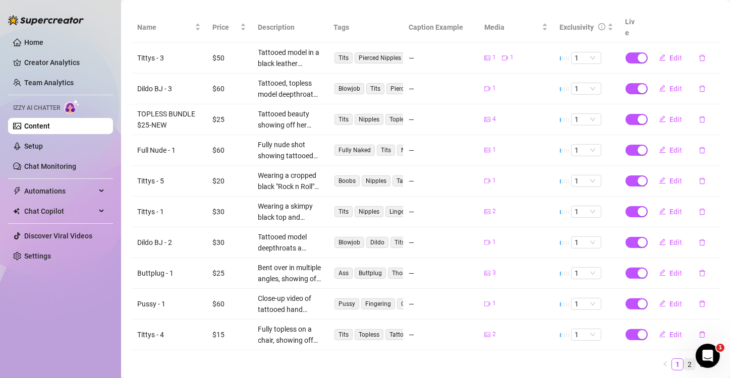
click at [684, 359] on link "2" at bounding box center [689, 364] width 11 height 11
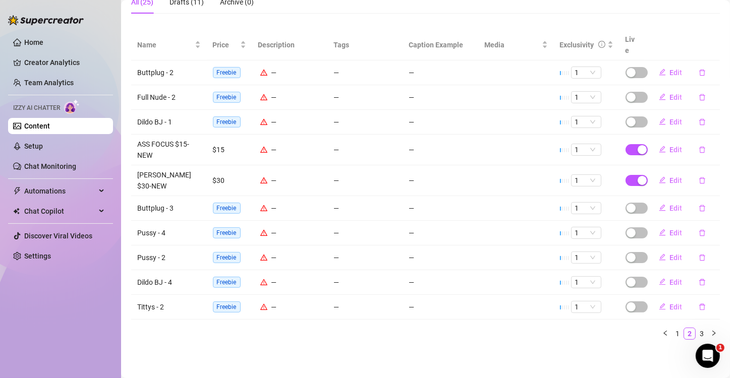
scroll to position [166, 0]
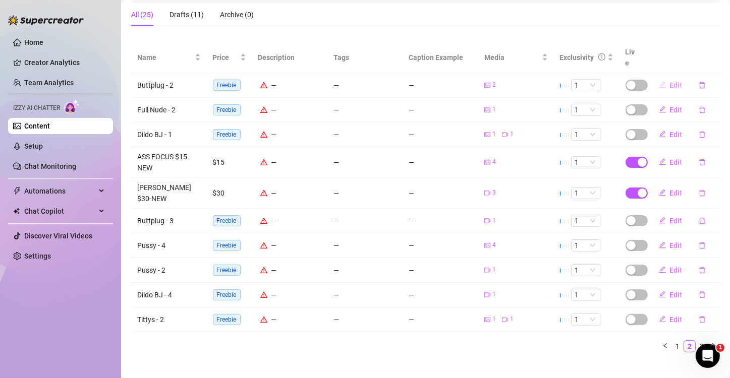
click at [670, 81] on span "Edit" at bounding box center [676, 85] width 13 height 8
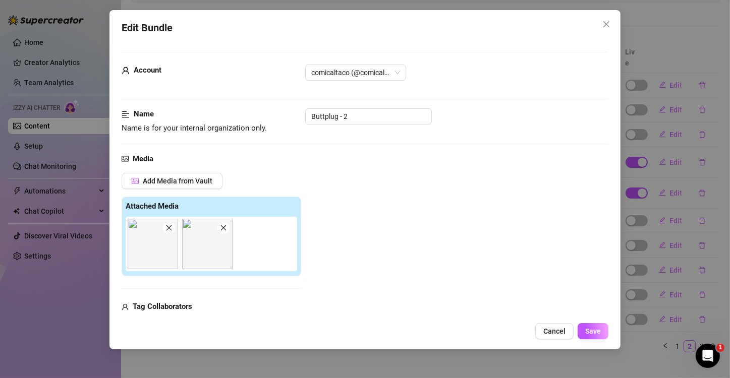
scroll to position [101, 0]
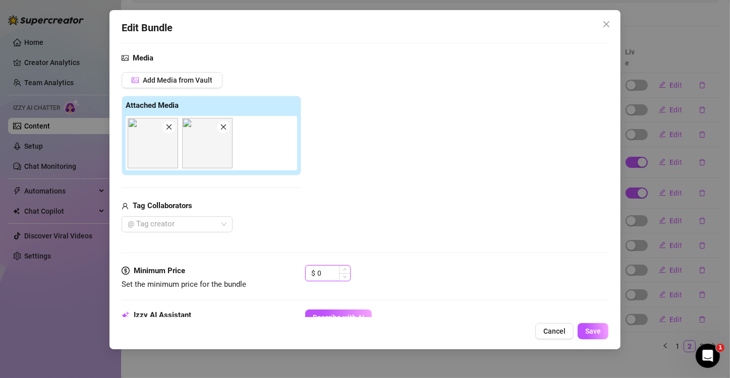
click at [328, 275] on input "0" at bounding box center [333, 273] width 33 height 15
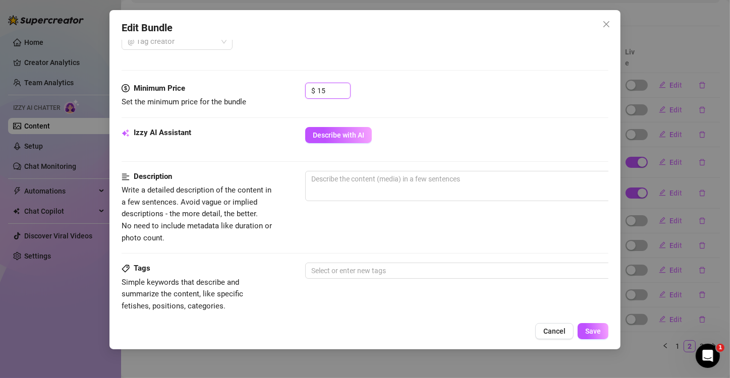
scroll to position [303, 0]
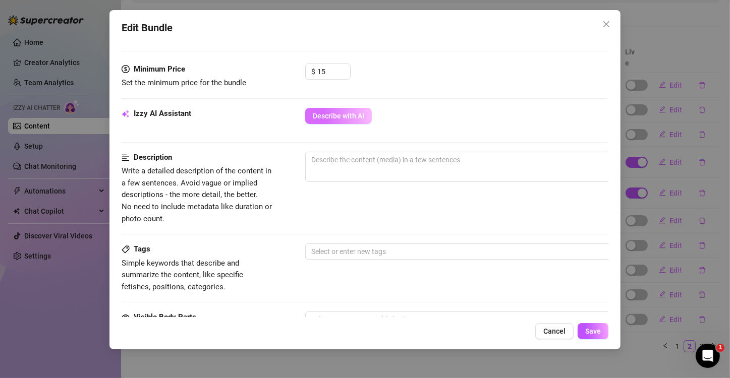
click at [353, 119] on span "Describe with AI" at bounding box center [338, 116] width 51 height 8
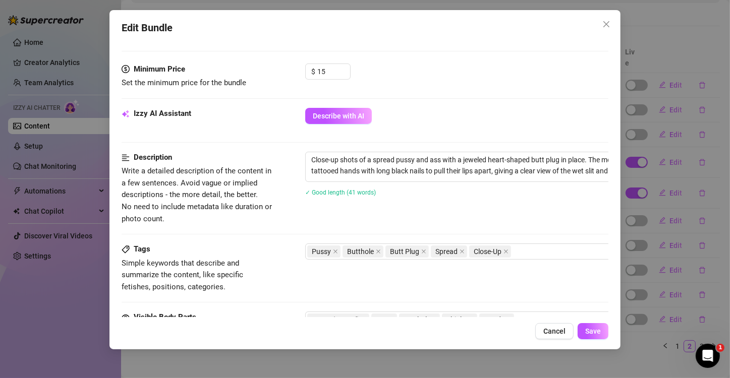
click at [48, 276] on div "Edit Bundle Account comicaltaco (@comicaltaco) Name Name is for your internal o…" at bounding box center [365, 189] width 730 height 378
